Goal: Navigation & Orientation: Find specific page/section

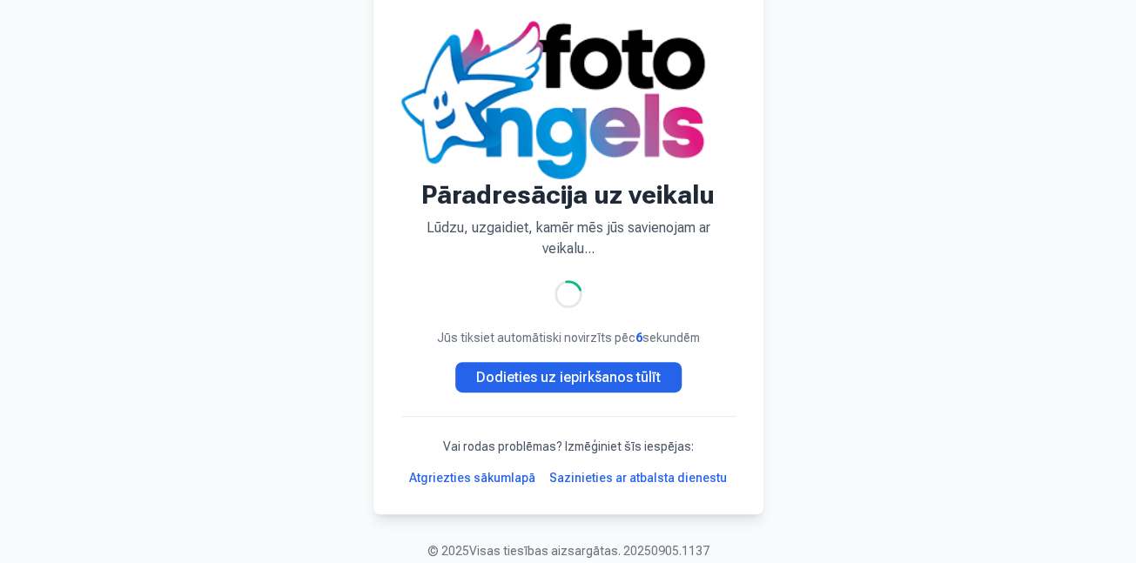
scroll to position [95, 0]
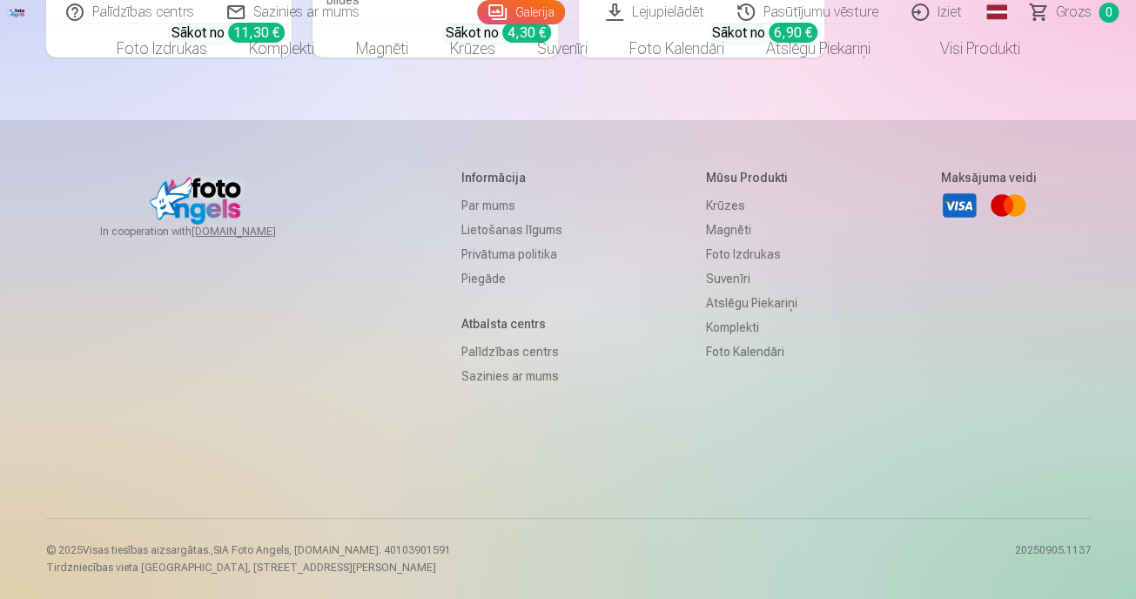
scroll to position [16691, 0]
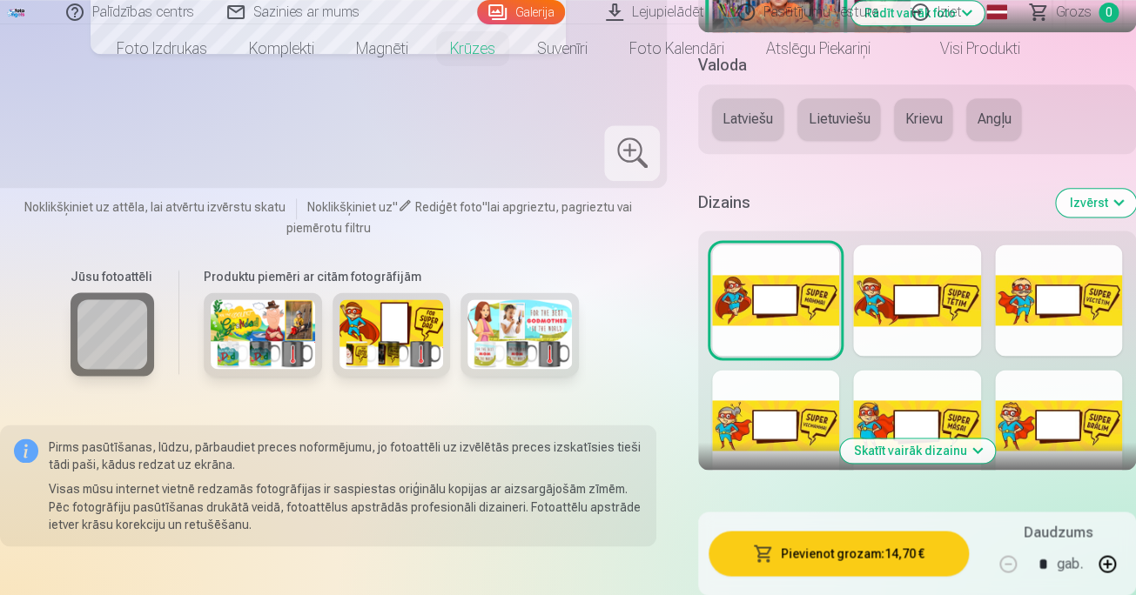
scroll to position [791, 0]
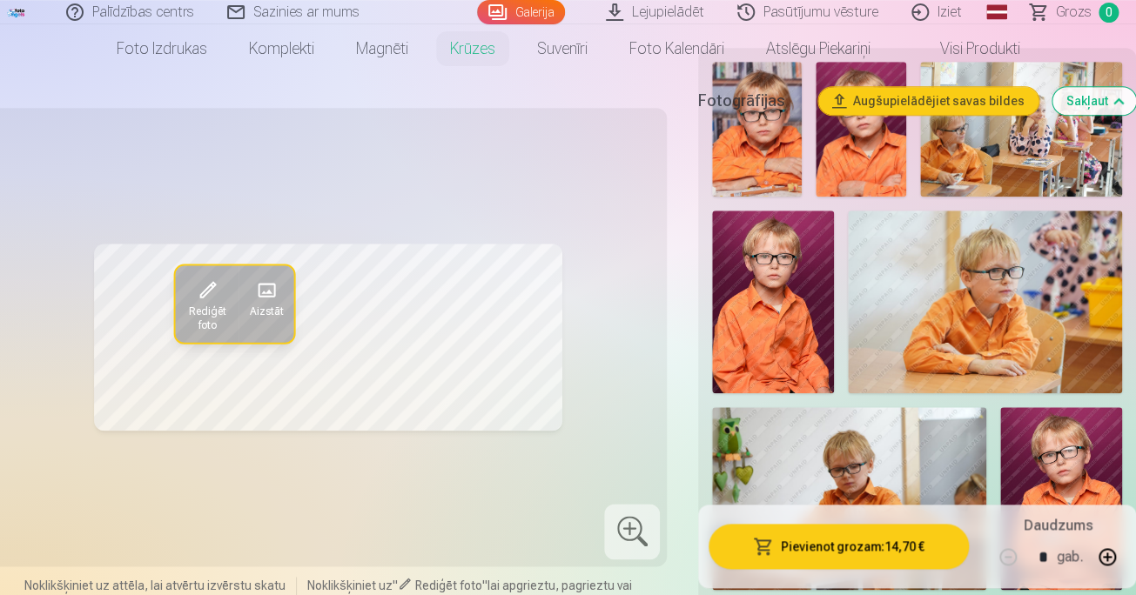
scroll to position [0, 0]
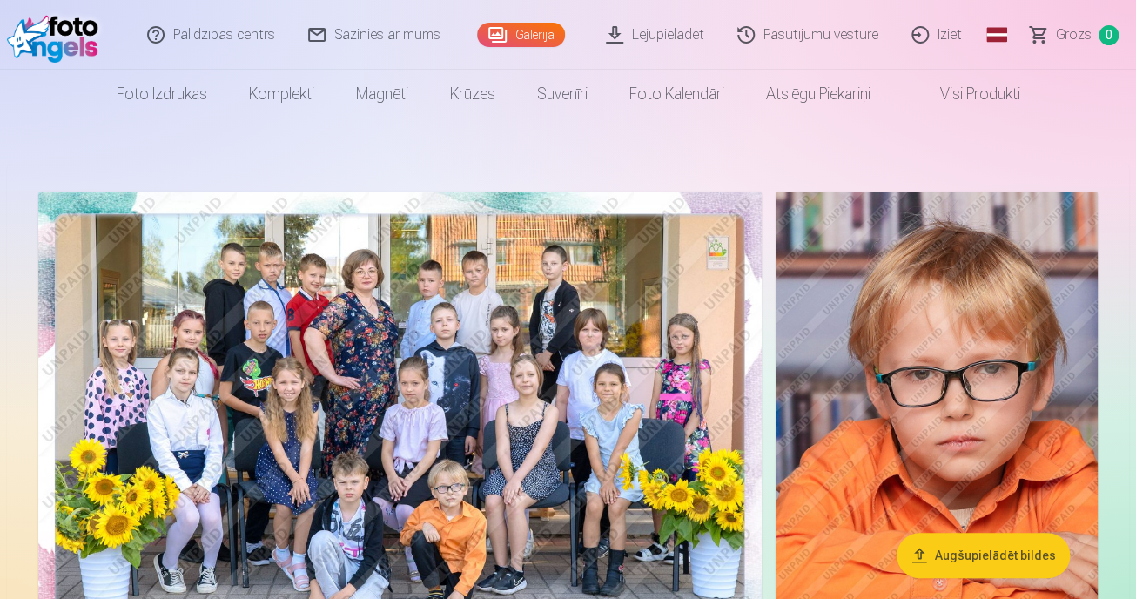
click at [513, 32] on link "Galerija" at bounding box center [521, 35] width 88 height 24
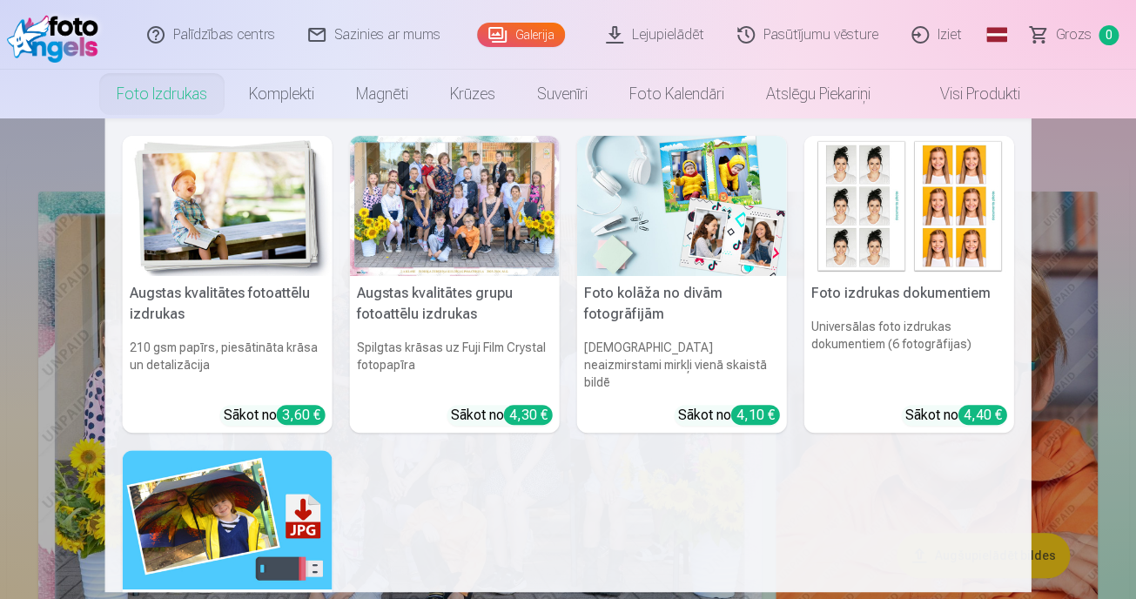
click at [1122, 266] on nav "Augstas kvalitātes fotoattēlu izdrukas 210 gsm papīrs, piesātināta krāsa un det…" at bounding box center [568, 354] width 1136 height 473
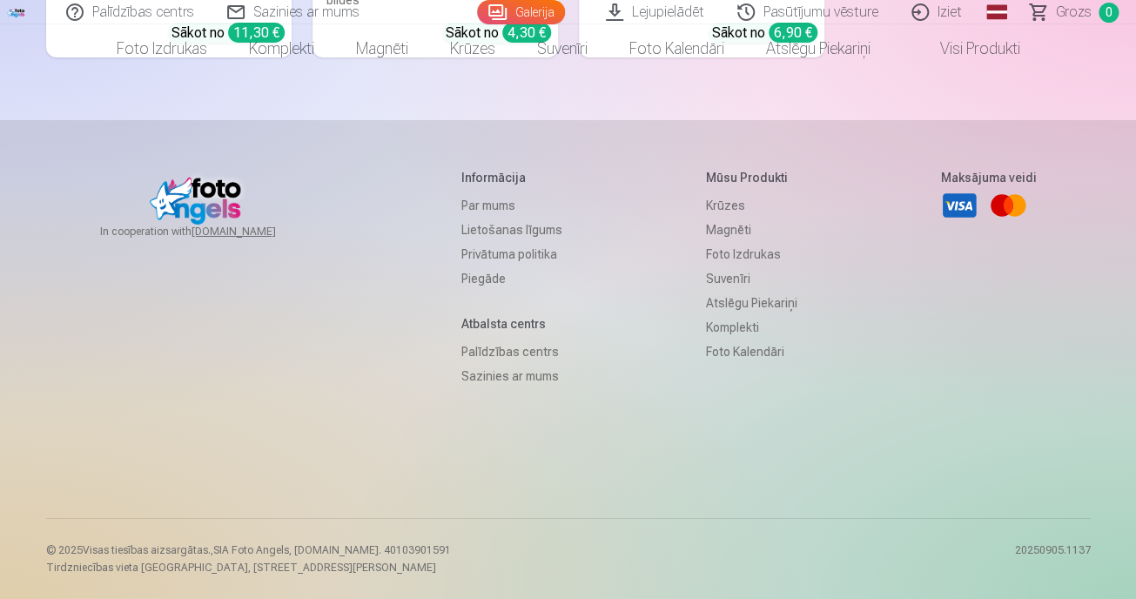
scroll to position [15268, 0]
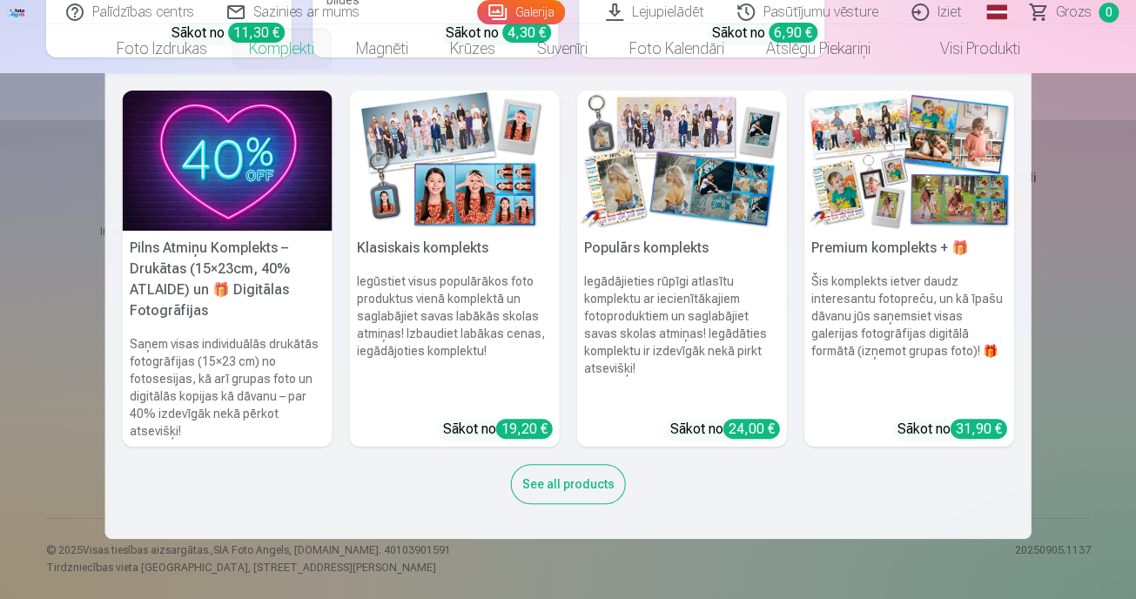
click at [228, 61] on link "Komplekti" at bounding box center [281, 48] width 107 height 49
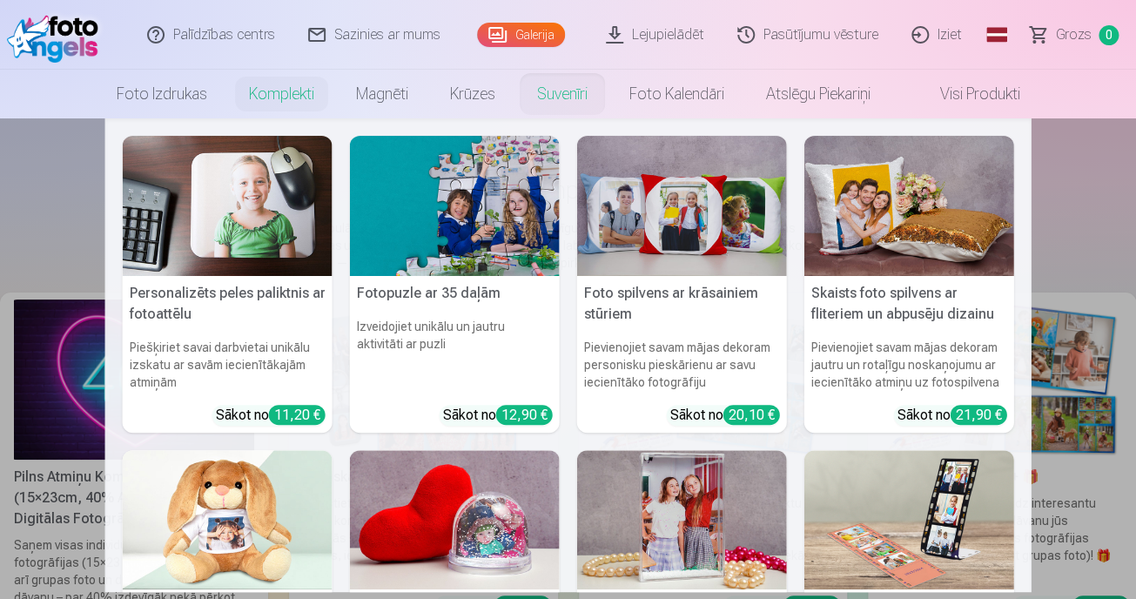
click at [550, 112] on link "Suvenīri" at bounding box center [562, 94] width 92 height 49
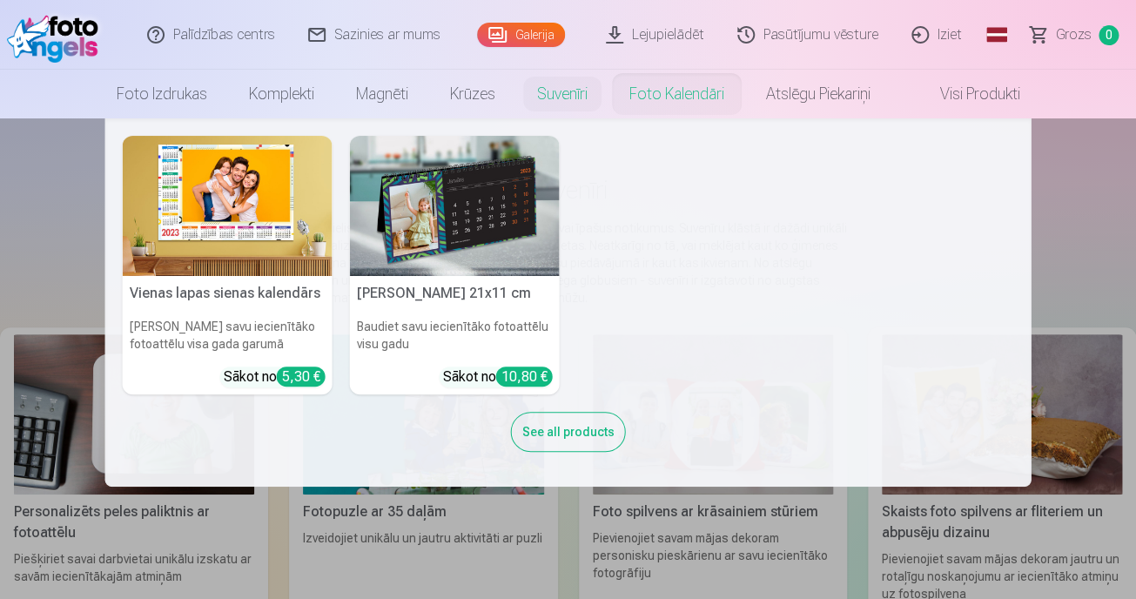
click at [745, 109] on link "Foto kalendāri" at bounding box center [676, 94] width 137 height 49
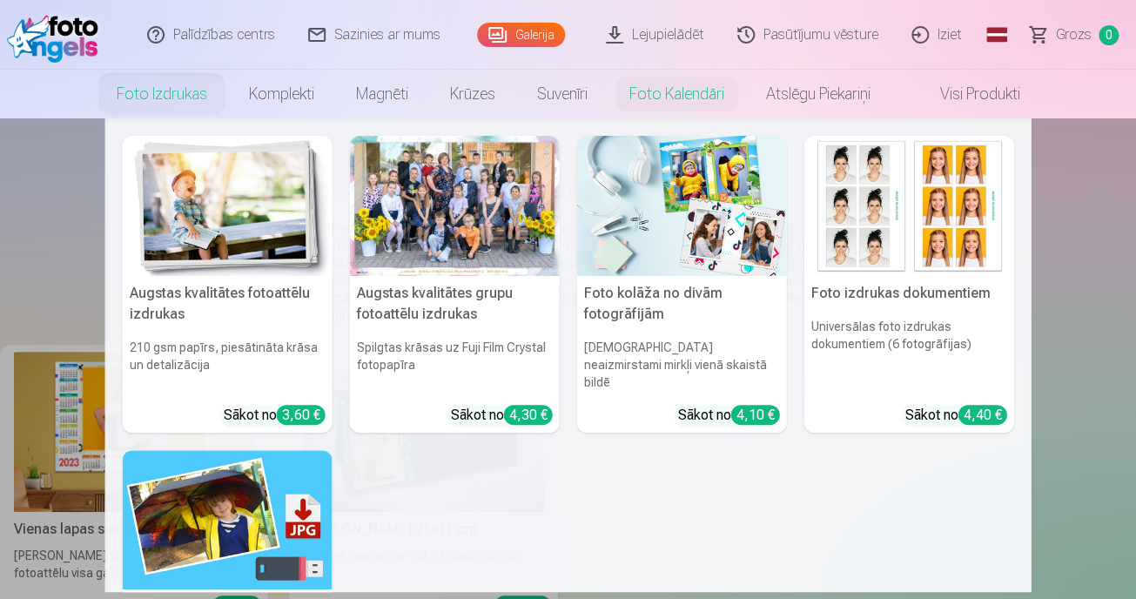
click at [96, 111] on link "Foto izdrukas" at bounding box center [162, 94] width 132 height 49
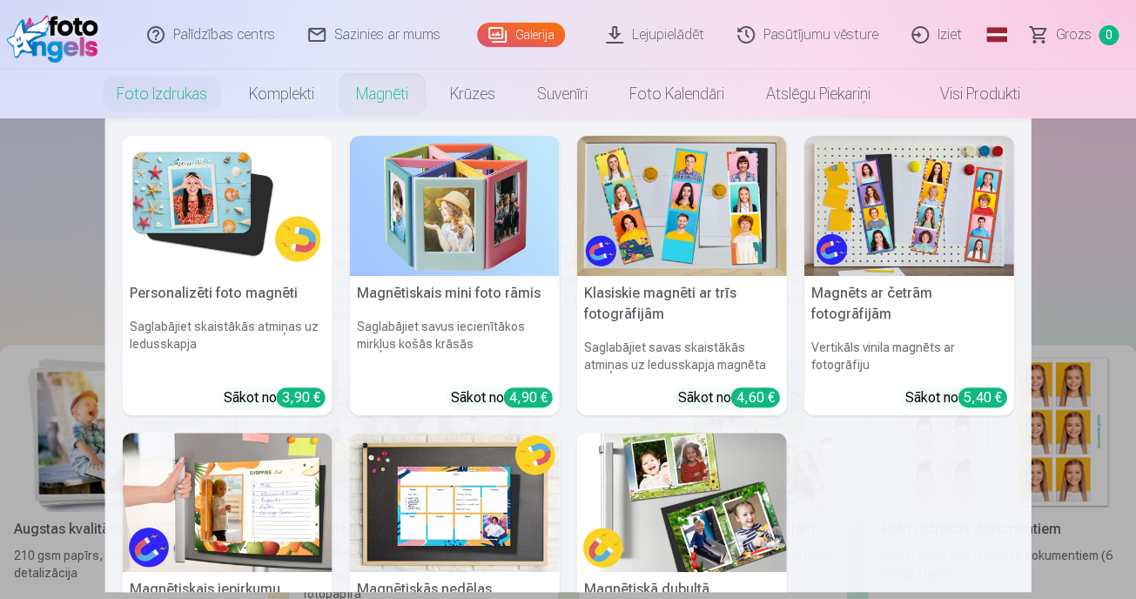
click at [335, 107] on link "Magnēti" at bounding box center [382, 94] width 94 height 49
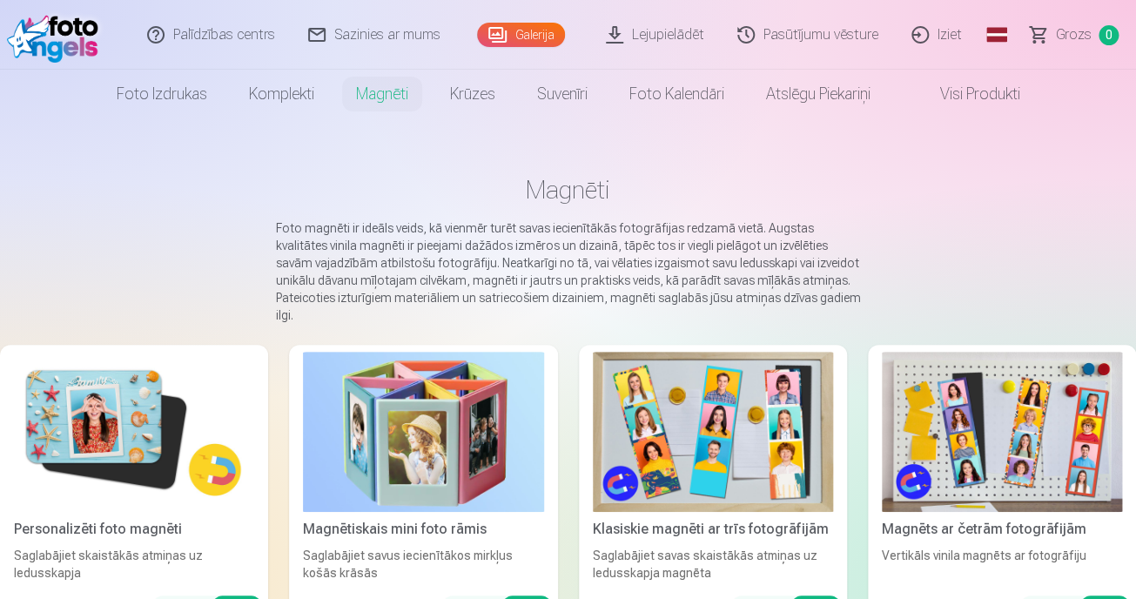
click at [875, 38] on link "Pasūtījumu vēsture" at bounding box center [808, 35] width 174 height 70
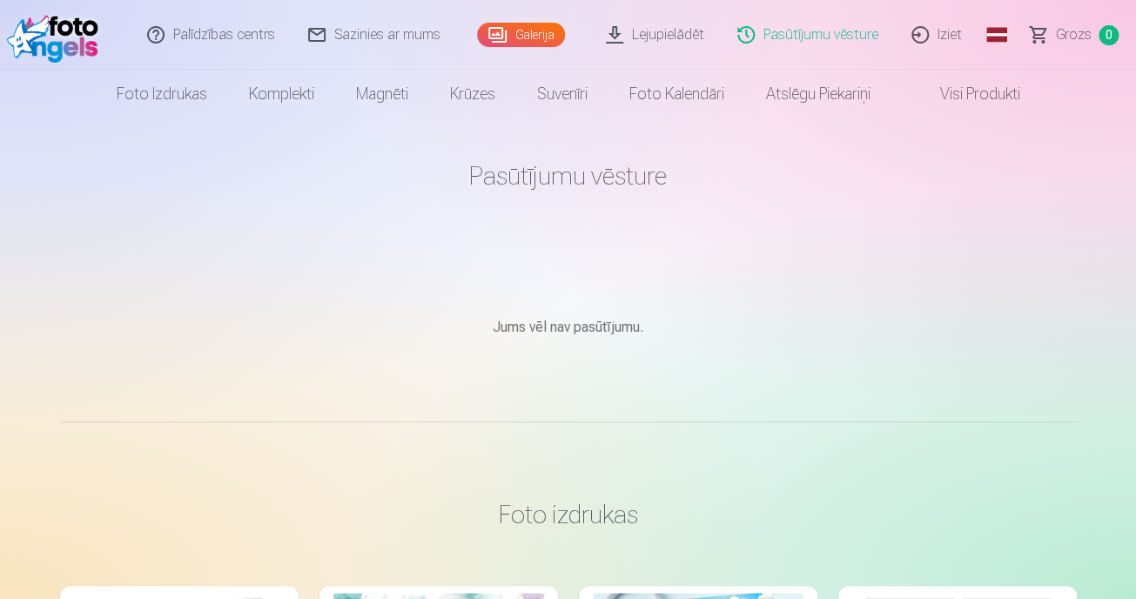
click at [504, 30] on link "Galerija" at bounding box center [521, 35] width 88 height 24
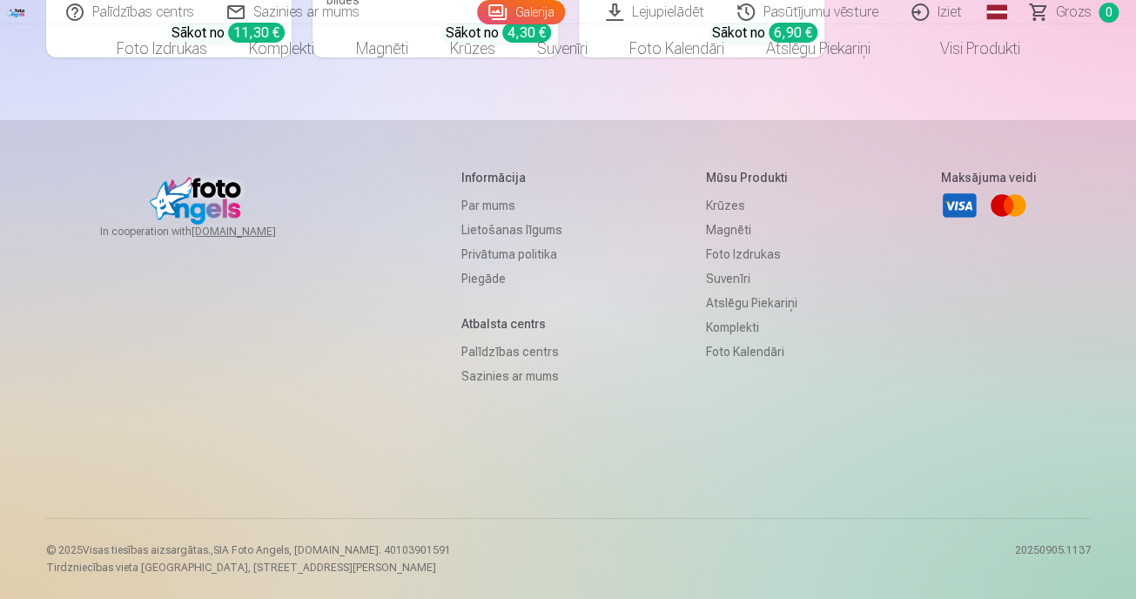
scroll to position [13527, 0]
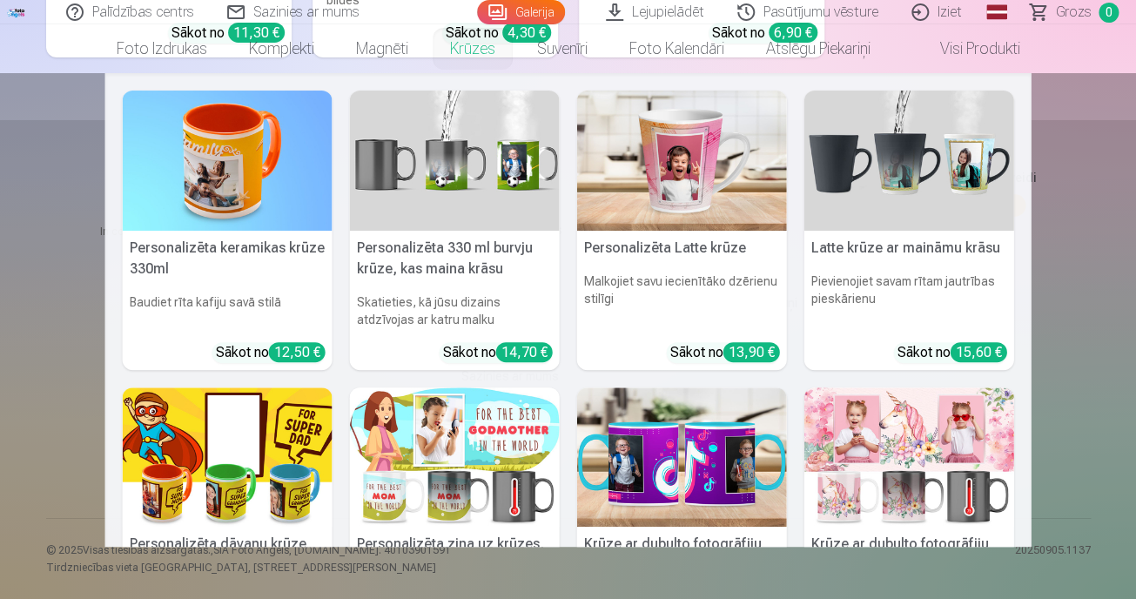
click at [429, 61] on link "Krūzes" at bounding box center [472, 48] width 87 height 49
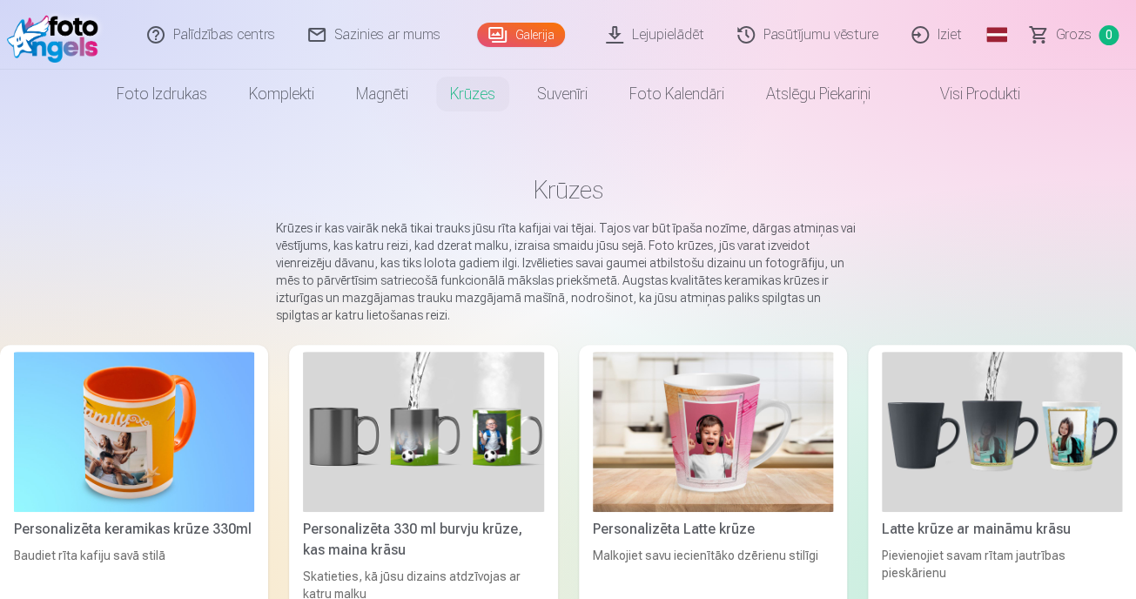
click at [979, 33] on link "Iziet" at bounding box center [937, 35] width 84 height 70
